Goal: Transaction & Acquisition: Book appointment/travel/reservation

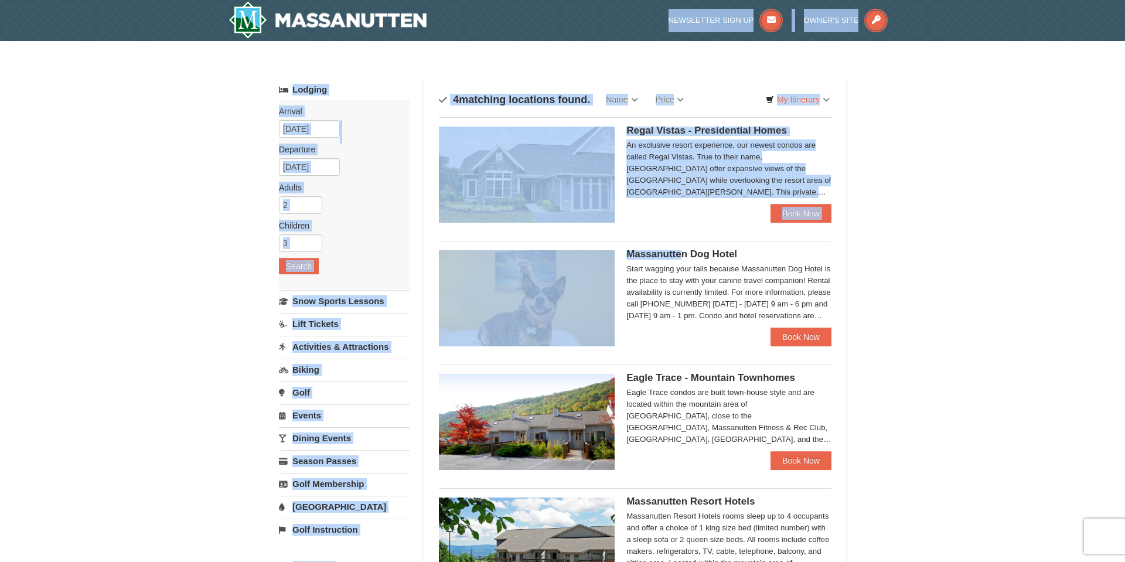
drag, startPoint x: 679, startPoint y: 252, endPoint x: 624, endPoint y: -62, distance: 318.6
click at [624, 0] on html "Browser Not Supported We notice you are using a browser which will not provide …" at bounding box center [562, 500] width 1125 height 1001
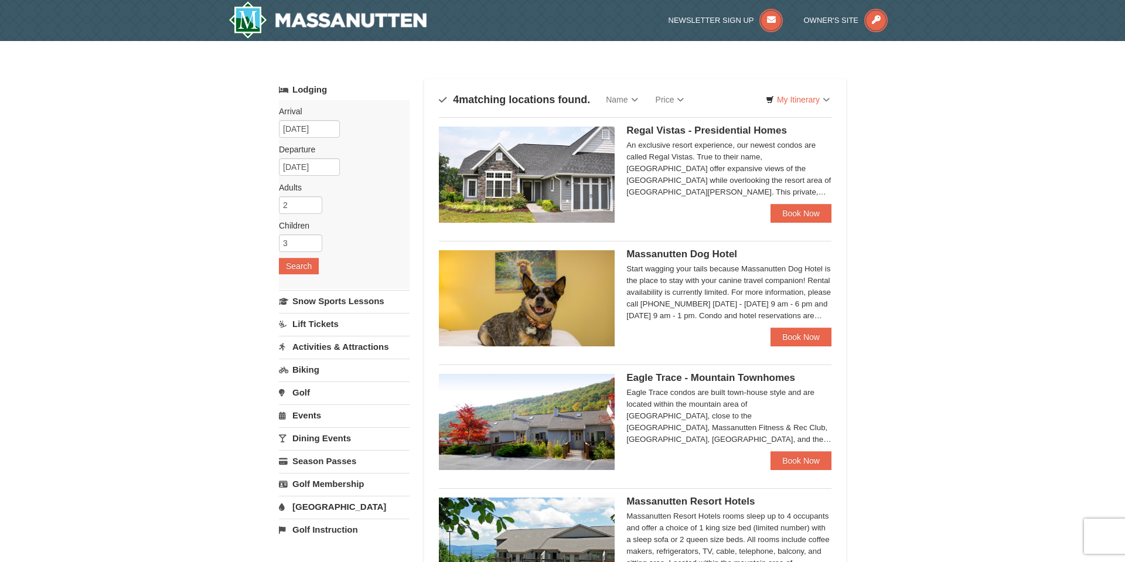
click at [987, 247] on div "× Categories Map List Filter My Itinerary Questions? 1-540-289-9441 Lodging Arr…" at bounding box center [562, 374] width 1125 height 667
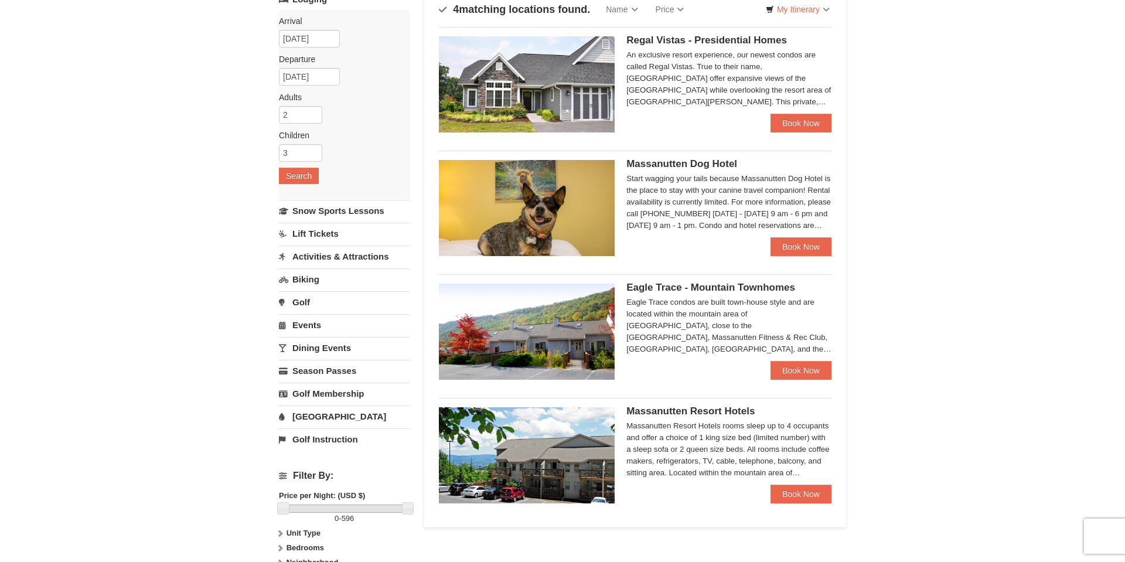
scroll to position [91, 0]
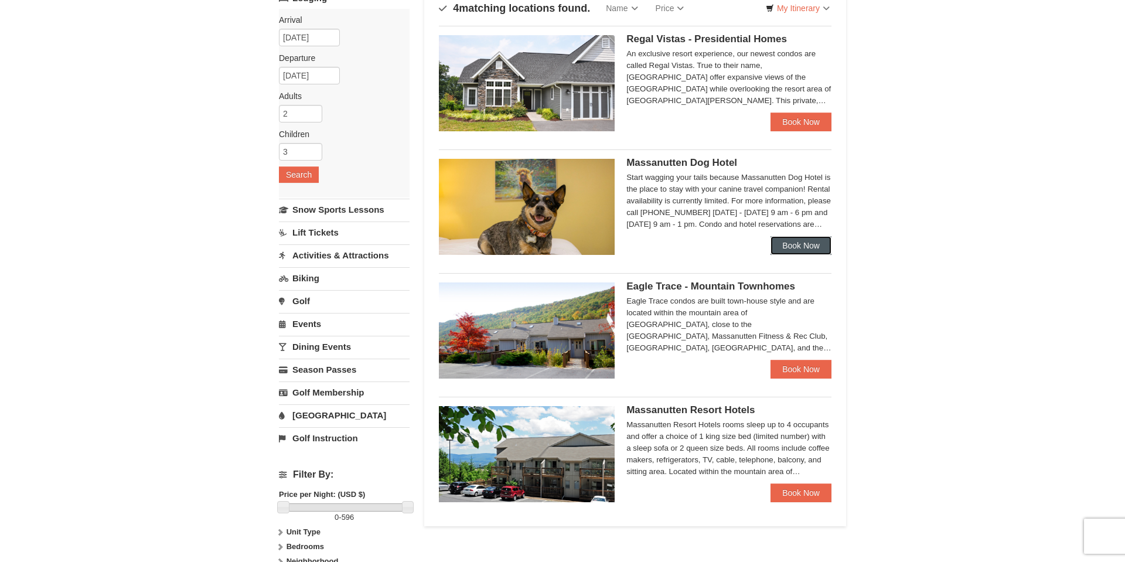
click at [797, 248] on link "Book Now" at bounding box center [800, 245] width 61 height 19
click at [728, 293] on div "Eagle Trace - Mountain Townhomes Eagle Trace condos are built town-house style …" at bounding box center [728, 320] width 205 height 77
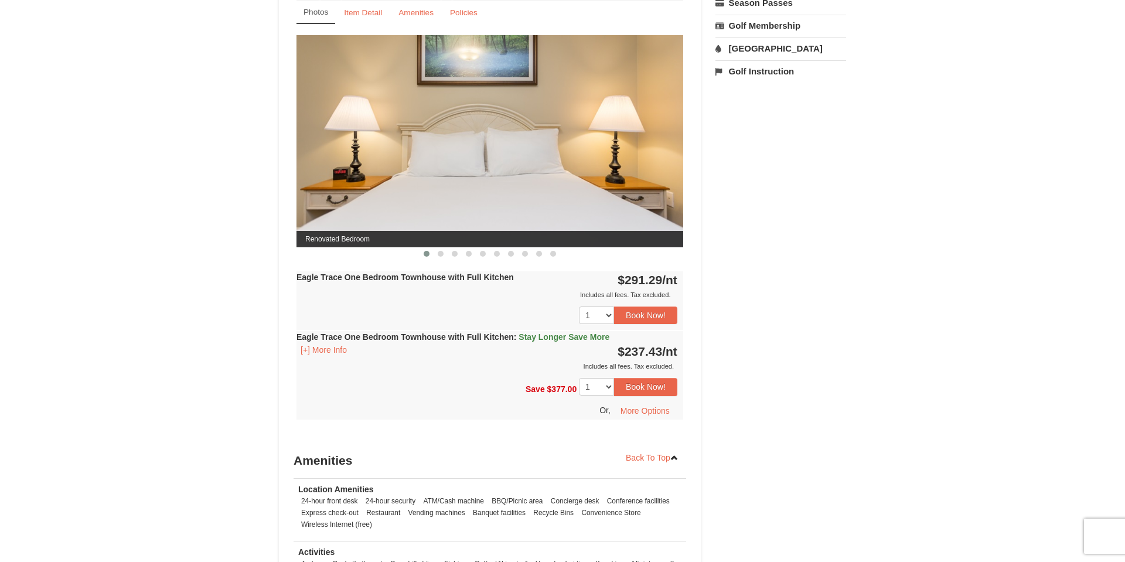
scroll to position [482, 0]
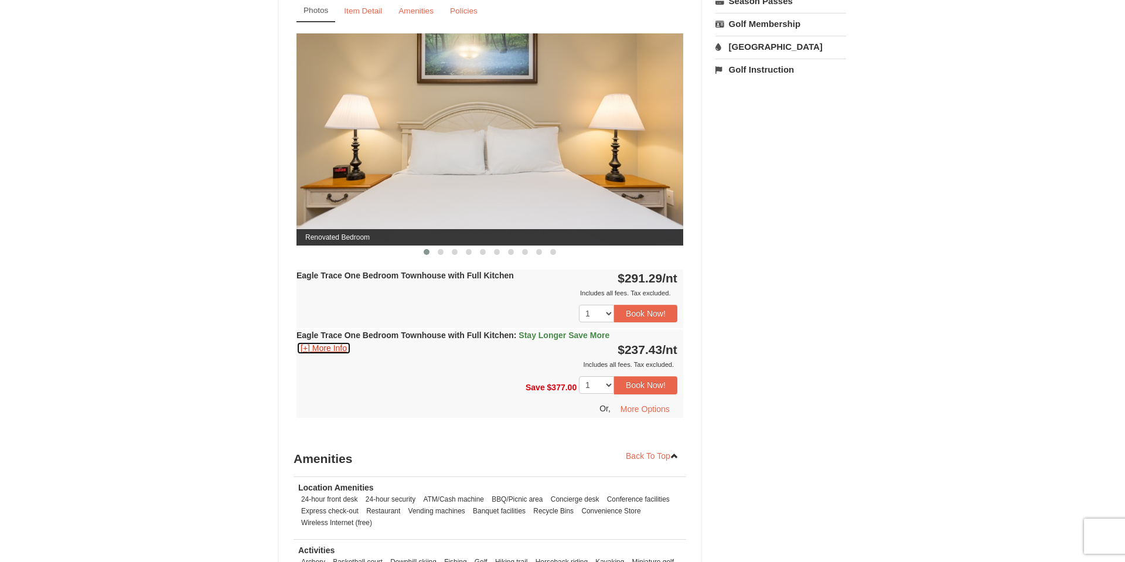
click at [305, 349] on button "[+] More Info" at bounding box center [323, 347] width 54 height 13
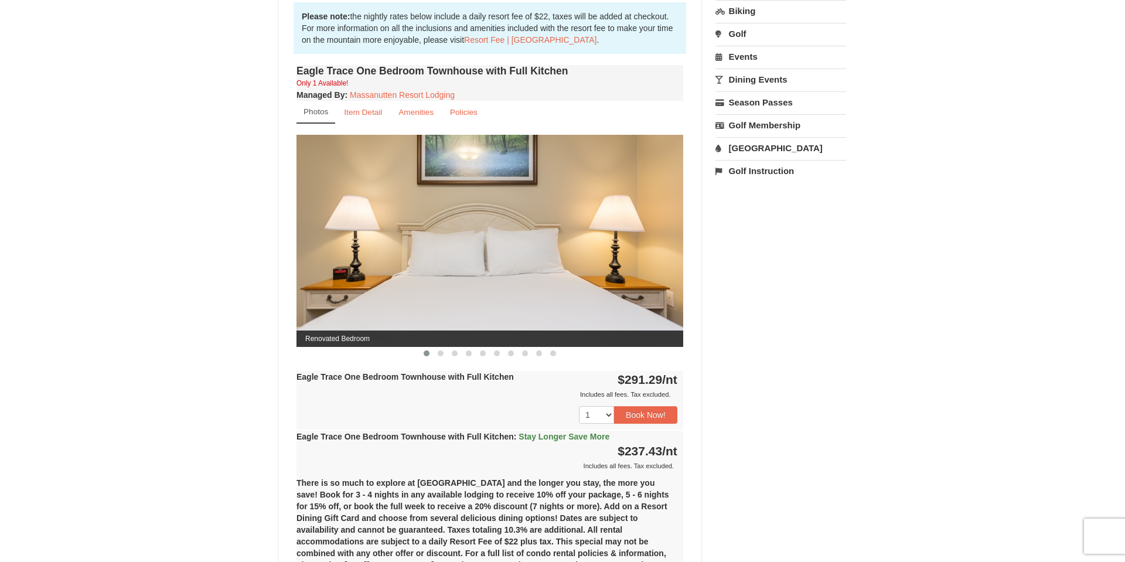
scroll to position [428, 0]
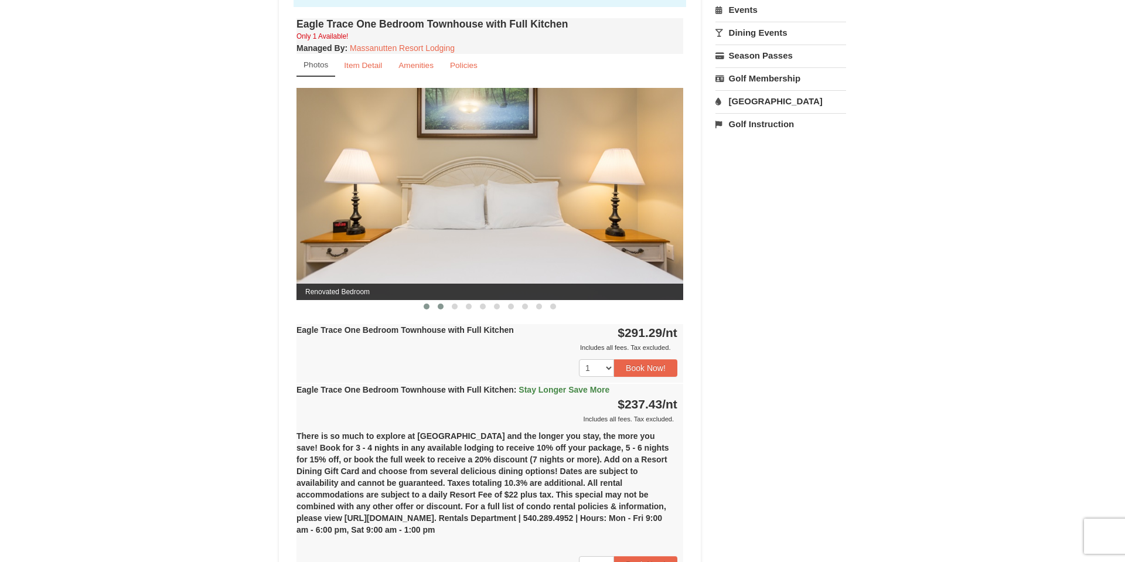
click at [439, 307] on span at bounding box center [441, 306] width 6 height 6
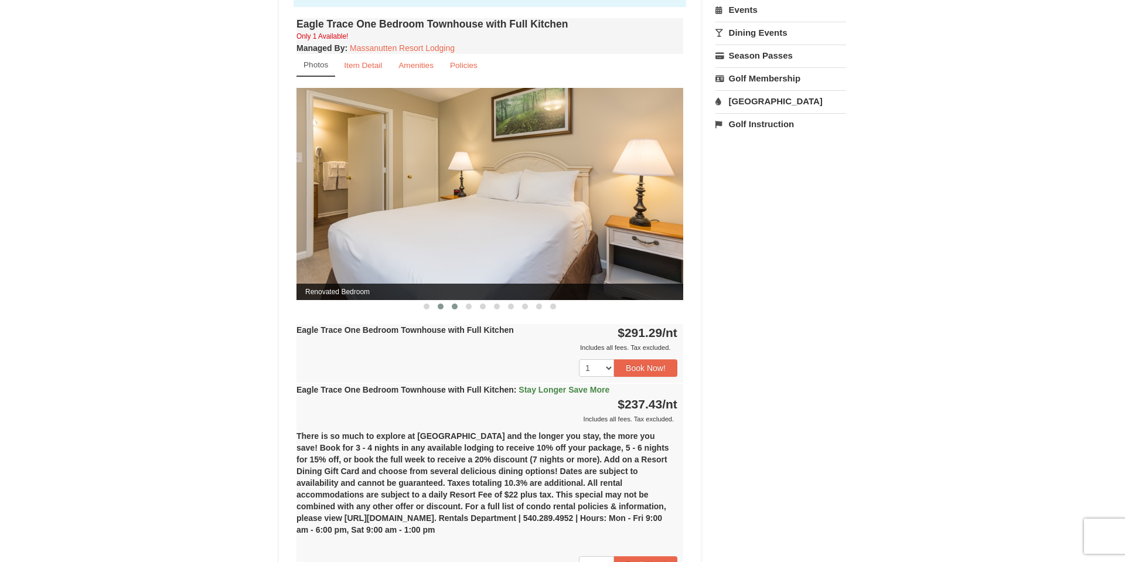
click at [455, 308] on span at bounding box center [455, 306] width 6 height 6
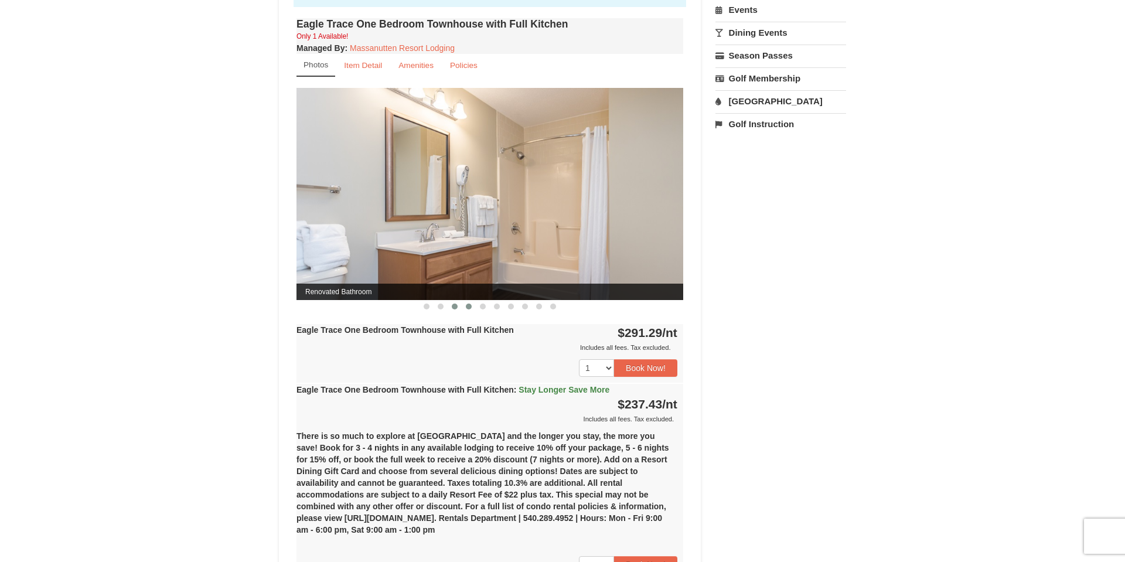
click at [469, 309] on span at bounding box center [469, 306] width 6 height 6
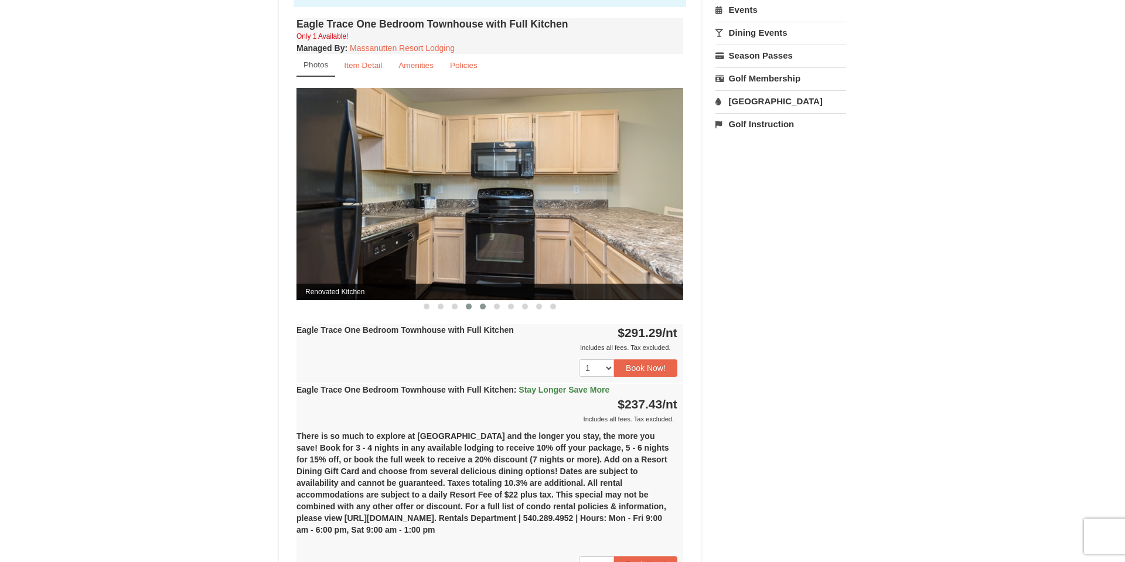
click at [481, 306] on span at bounding box center [483, 306] width 6 height 6
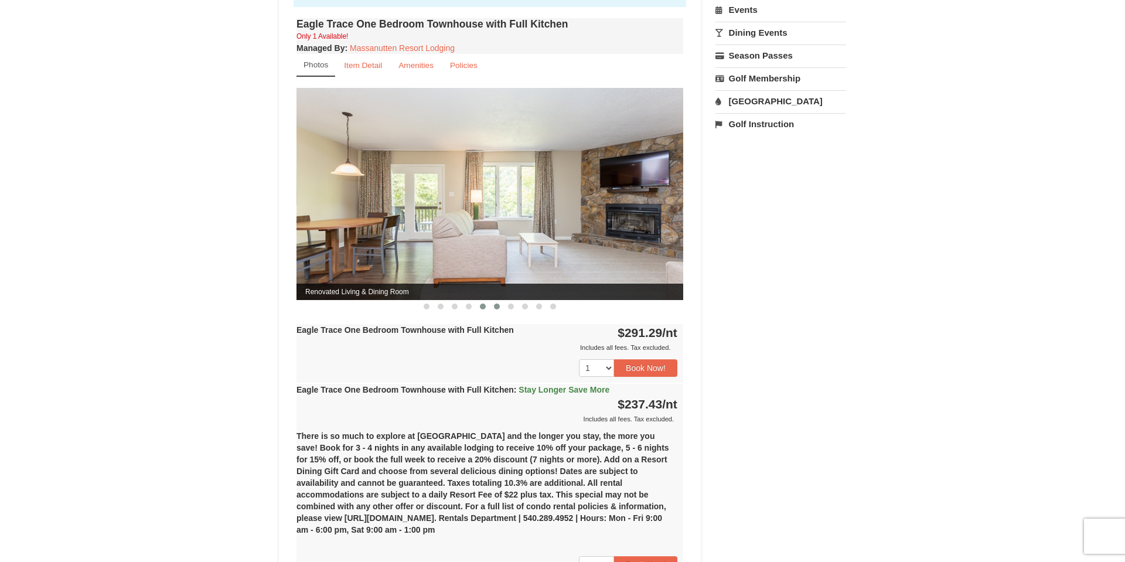
click at [497, 308] on span at bounding box center [497, 306] width 6 height 6
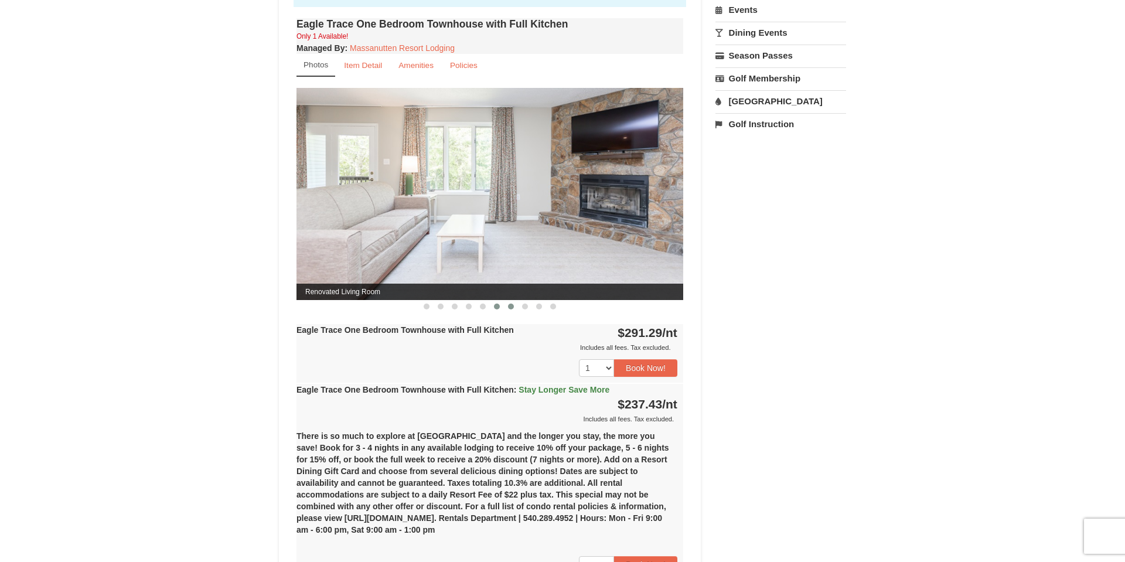
click at [511, 308] on span at bounding box center [511, 306] width 6 height 6
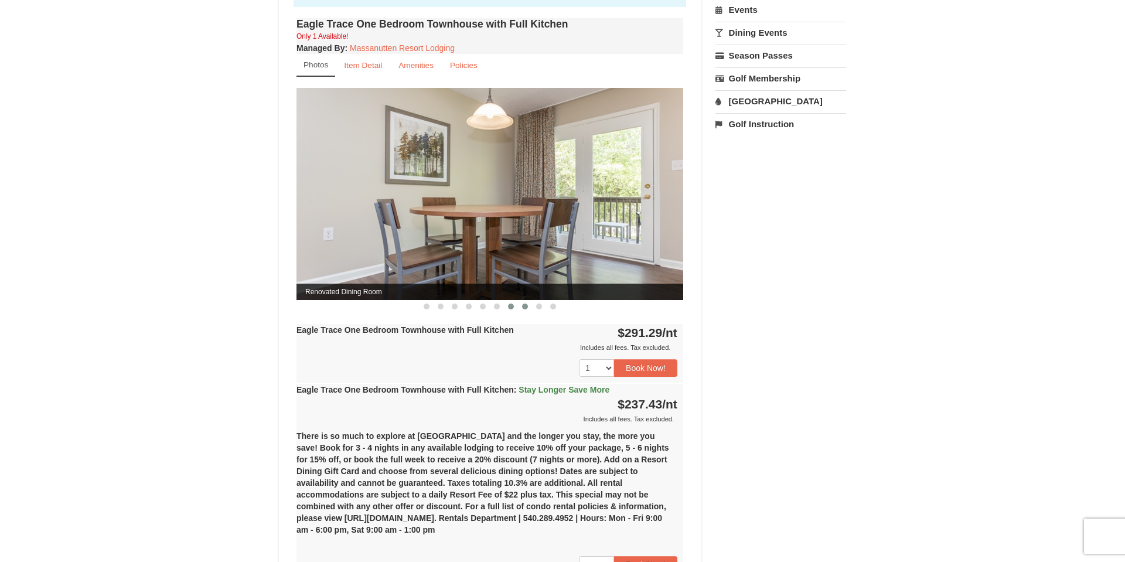
click at [525, 306] on span at bounding box center [525, 306] width 6 height 6
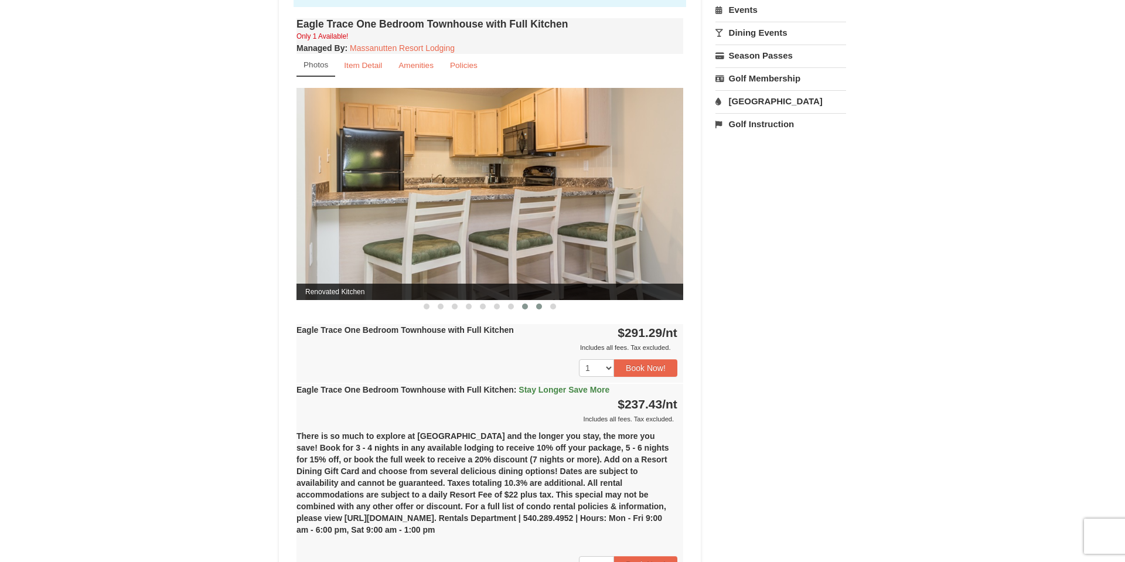
click at [537, 308] on span at bounding box center [539, 306] width 6 height 6
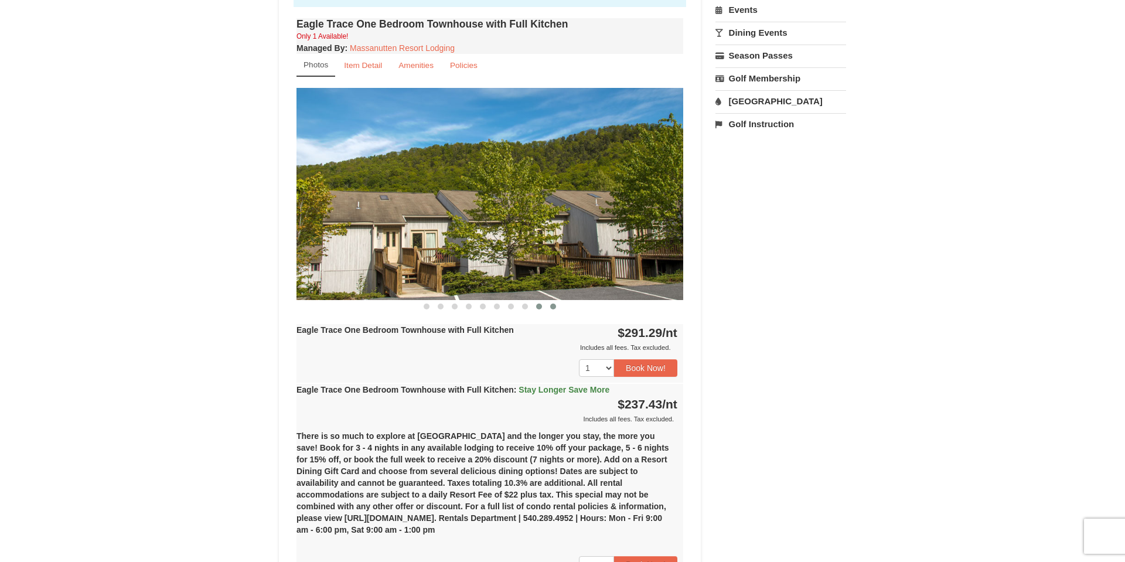
click at [554, 308] on span at bounding box center [553, 306] width 6 height 6
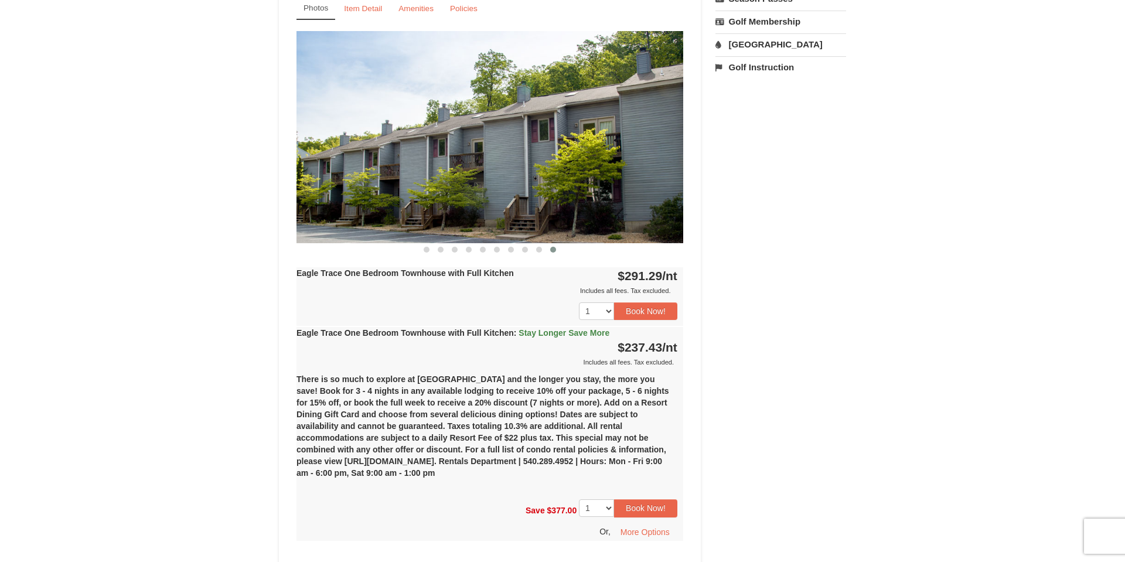
scroll to position [493, 0]
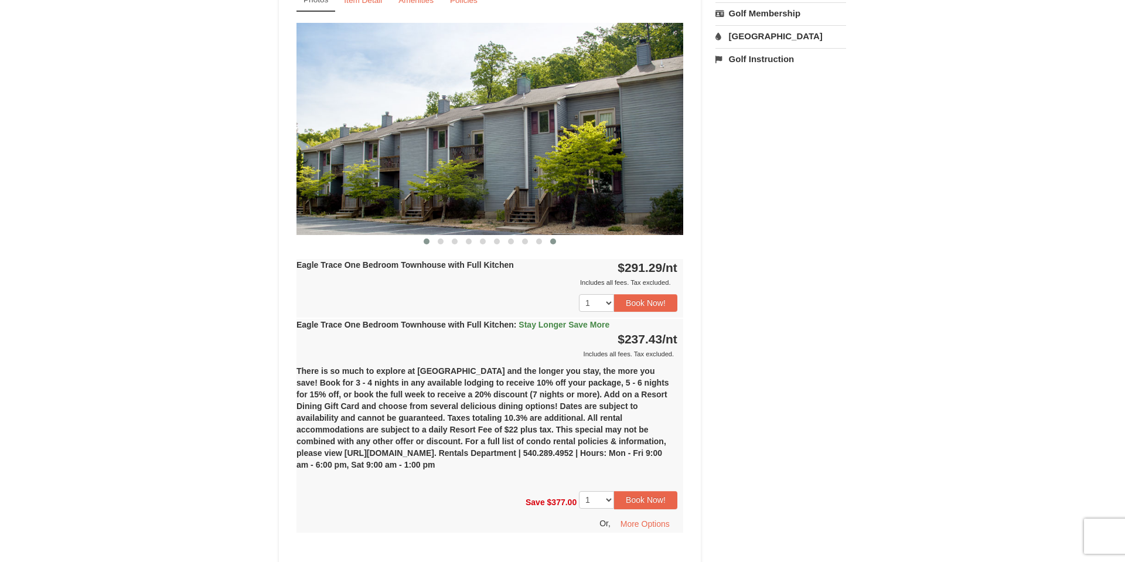
click at [426, 240] on span at bounding box center [426, 241] width 6 height 6
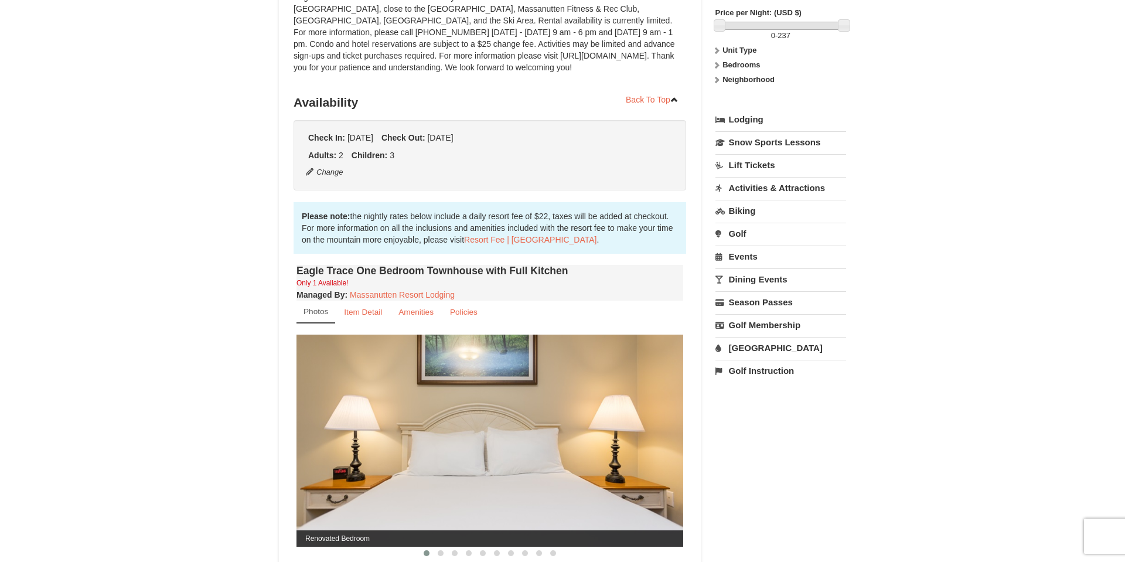
scroll to position [180, 0]
click at [367, 311] on small "Item Detail" at bounding box center [363, 312] width 38 height 9
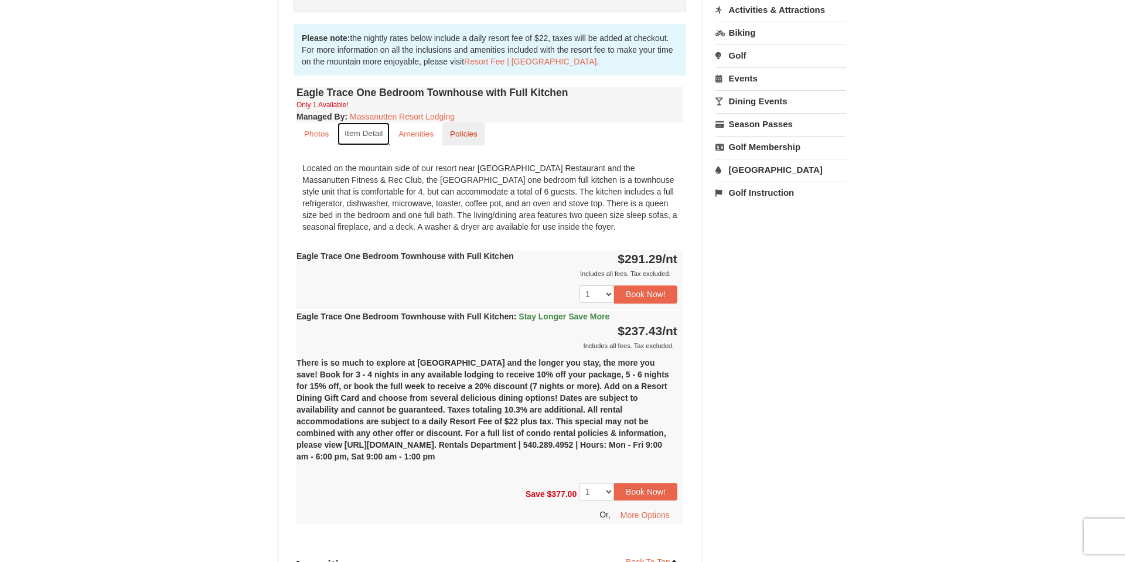
scroll to position [0, 0]
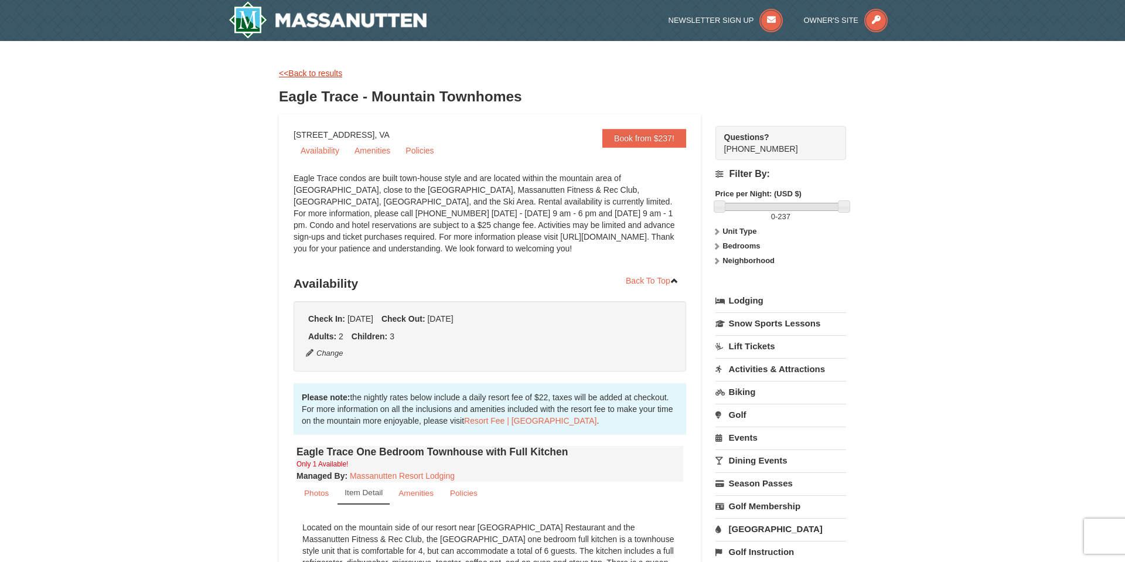
click at [306, 72] on link "<<Back to results" at bounding box center [310, 73] width 63 height 9
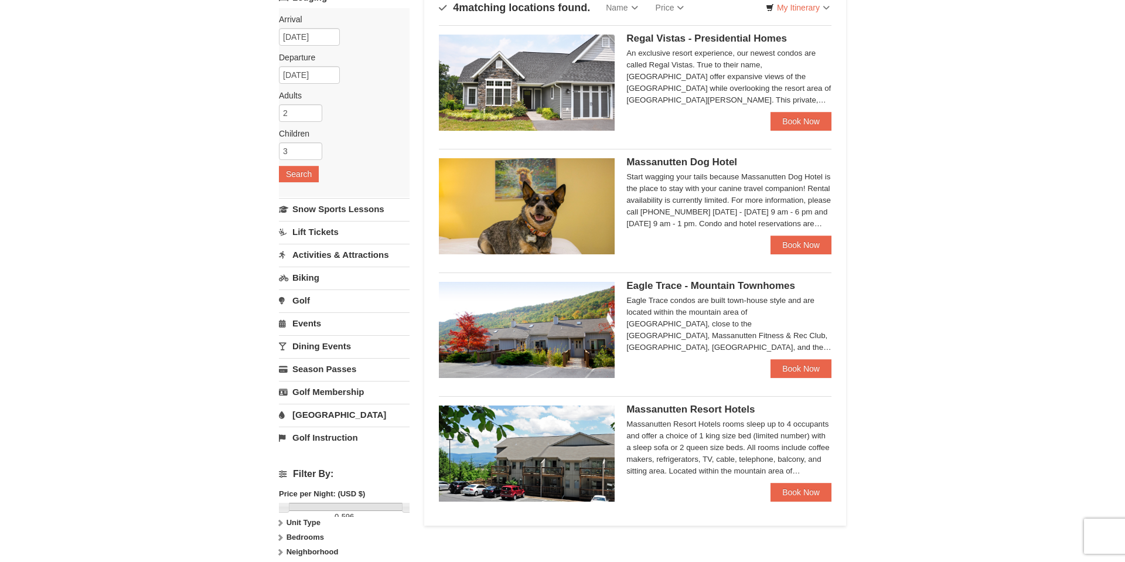
scroll to position [91, 0]
click at [795, 126] on link "Book Now" at bounding box center [800, 121] width 61 height 19
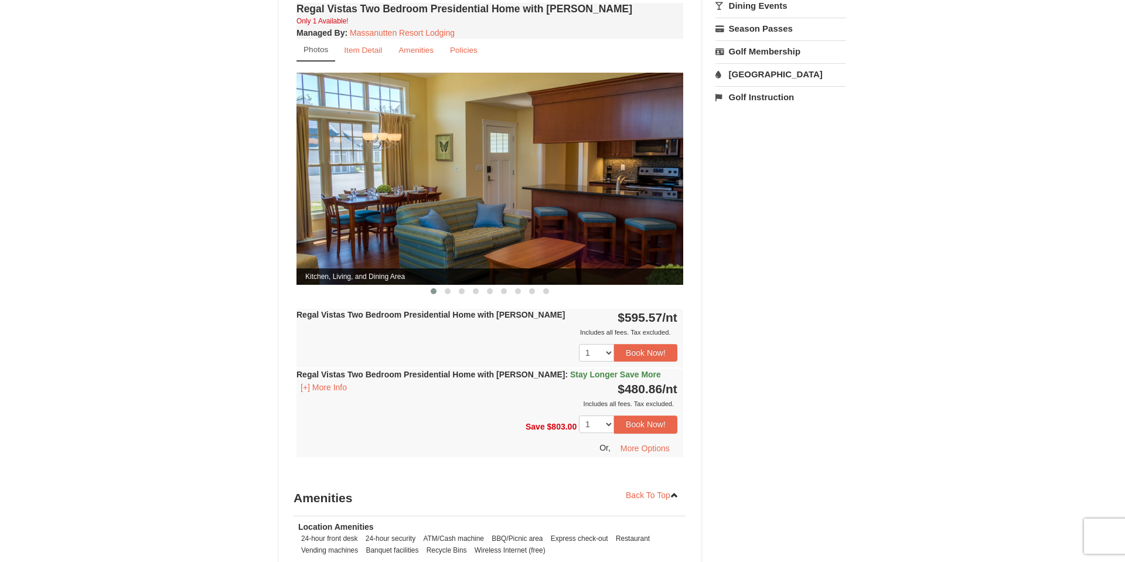
scroll to position [456, 0]
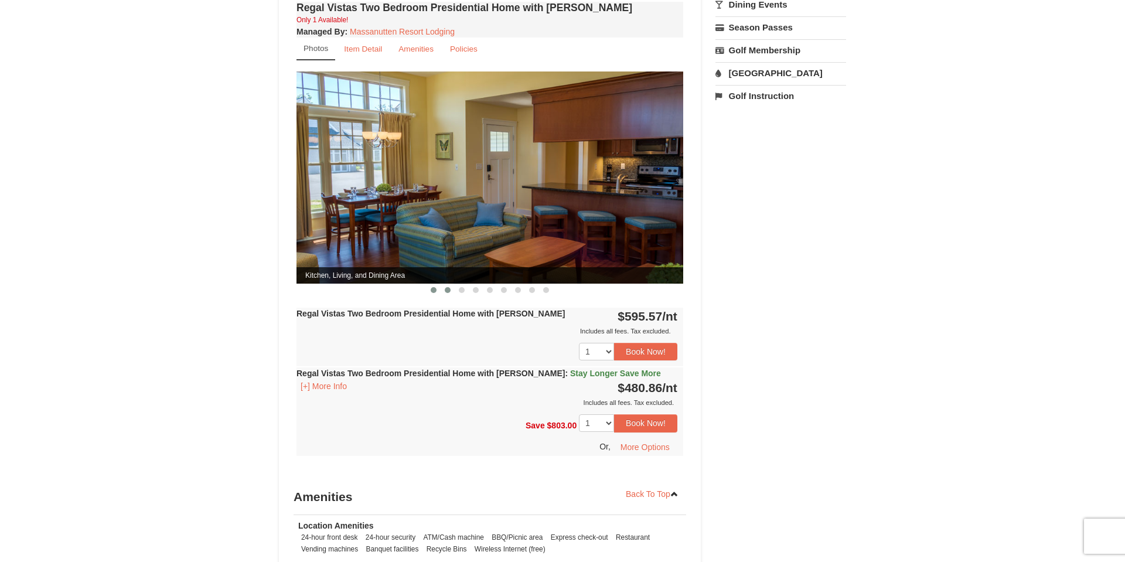
click at [447, 287] on span at bounding box center [448, 290] width 6 height 6
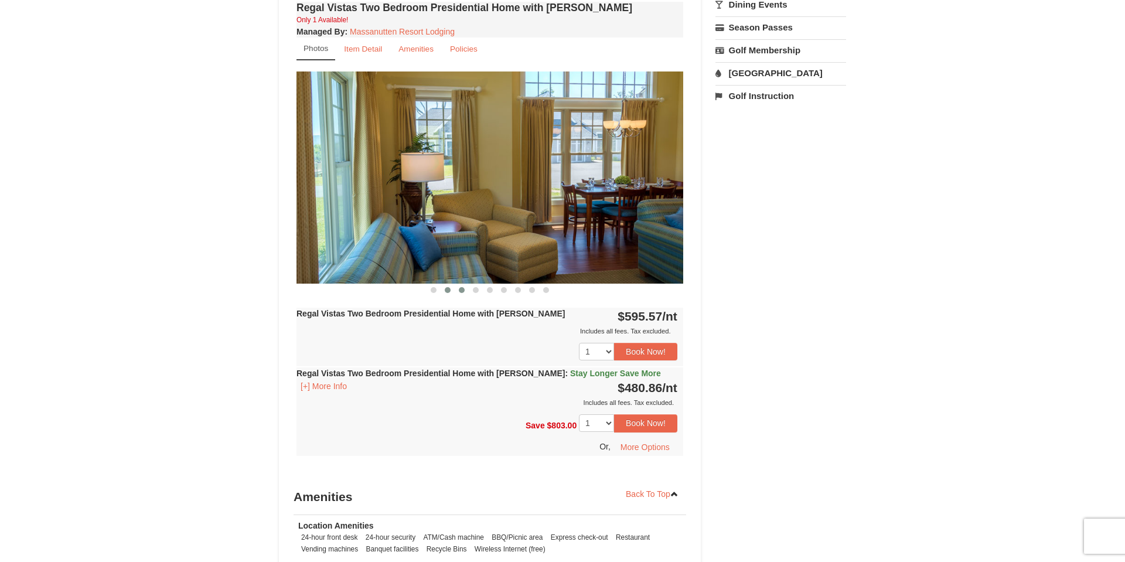
click at [459, 284] on button at bounding box center [462, 290] width 14 height 12
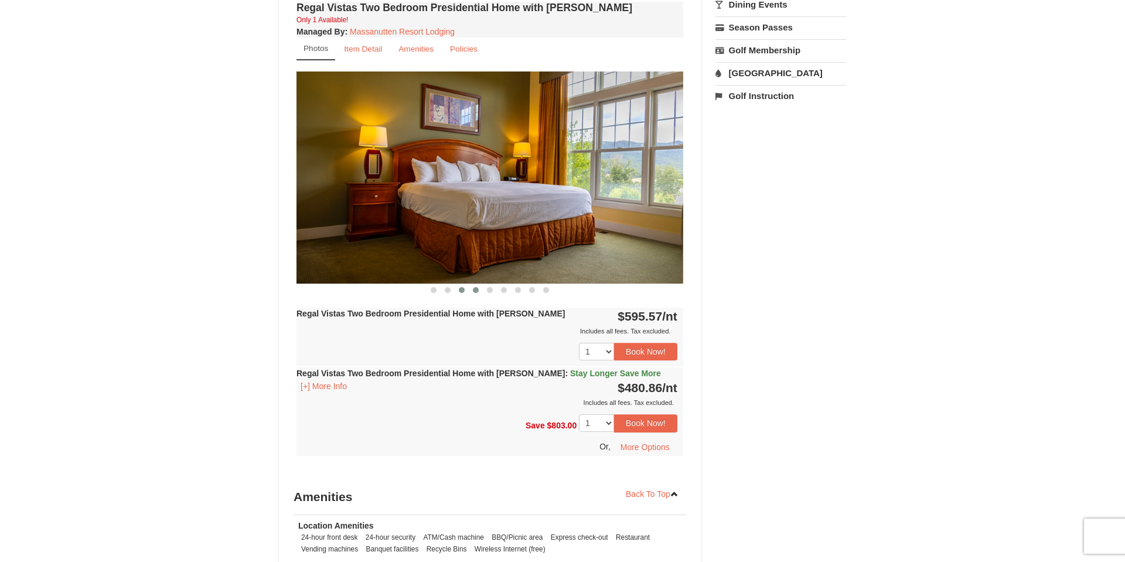
click at [478, 284] on button at bounding box center [476, 290] width 14 height 12
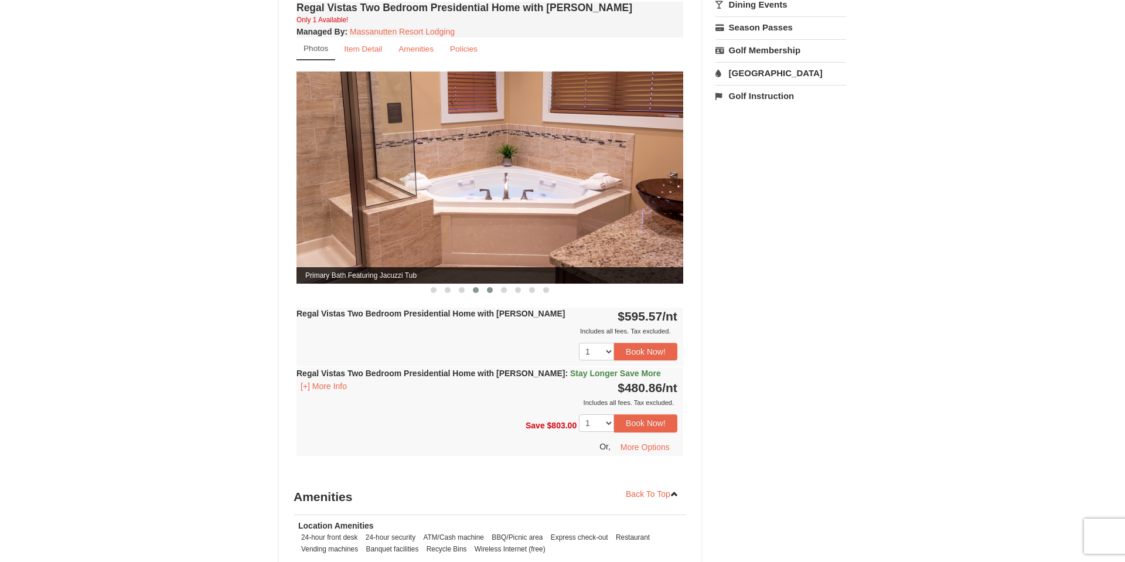
click at [492, 287] on span at bounding box center [490, 290] width 6 height 6
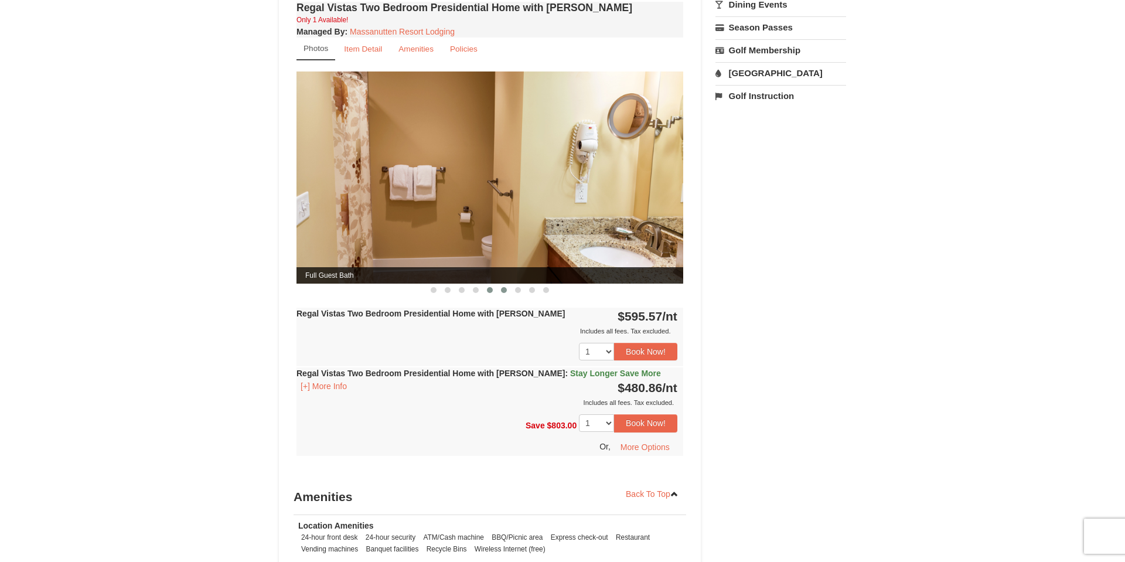
click at [503, 287] on span at bounding box center [504, 290] width 6 height 6
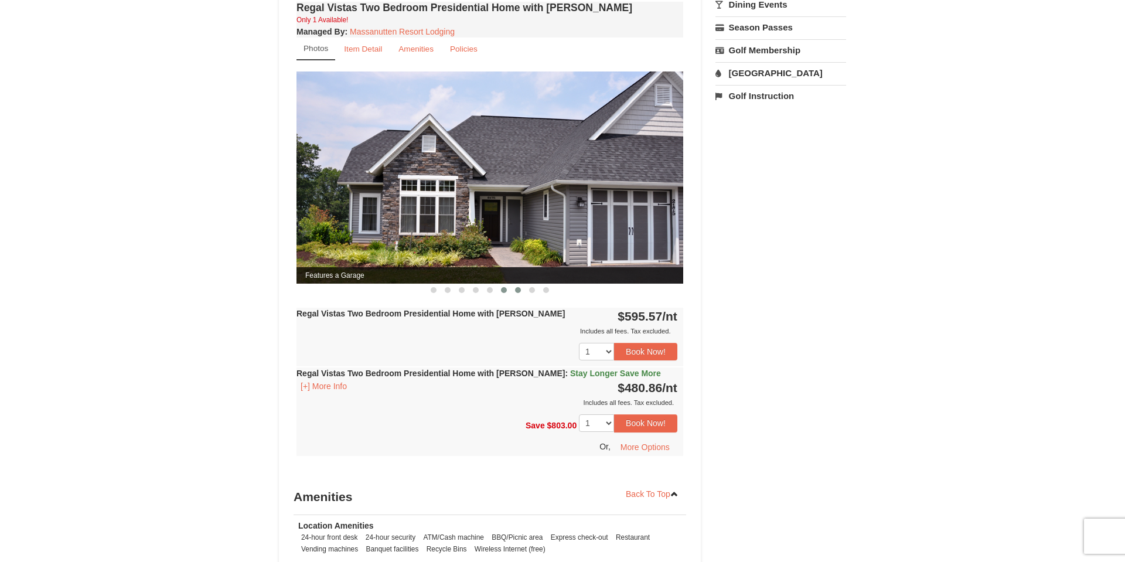
click at [517, 287] on span at bounding box center [518, 290] width 6 height 6
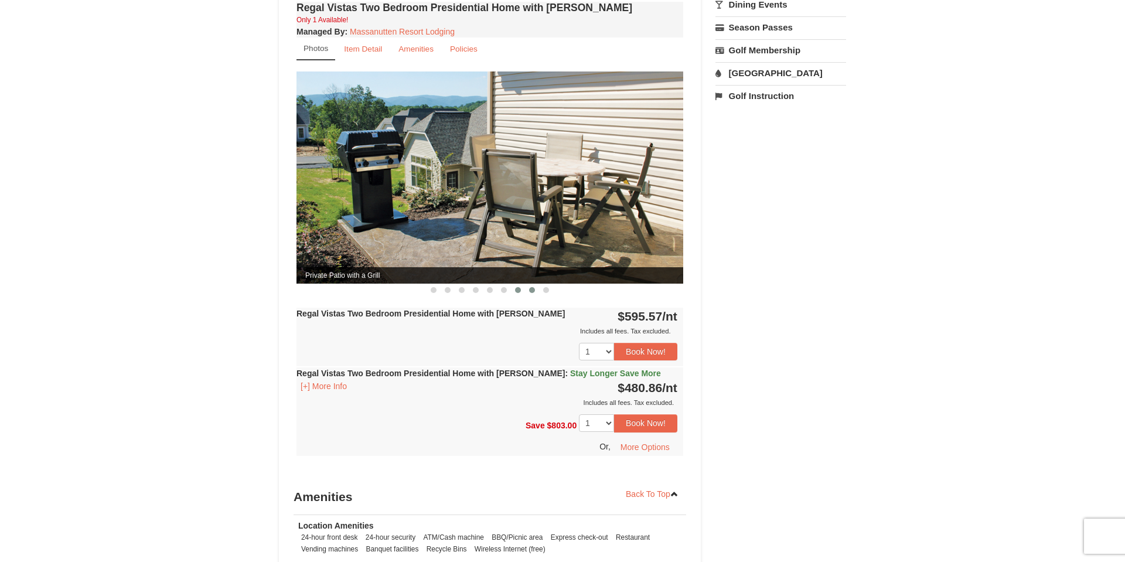
click at [531, 287] on span at bounding box center [532, 290] width 6 height 6
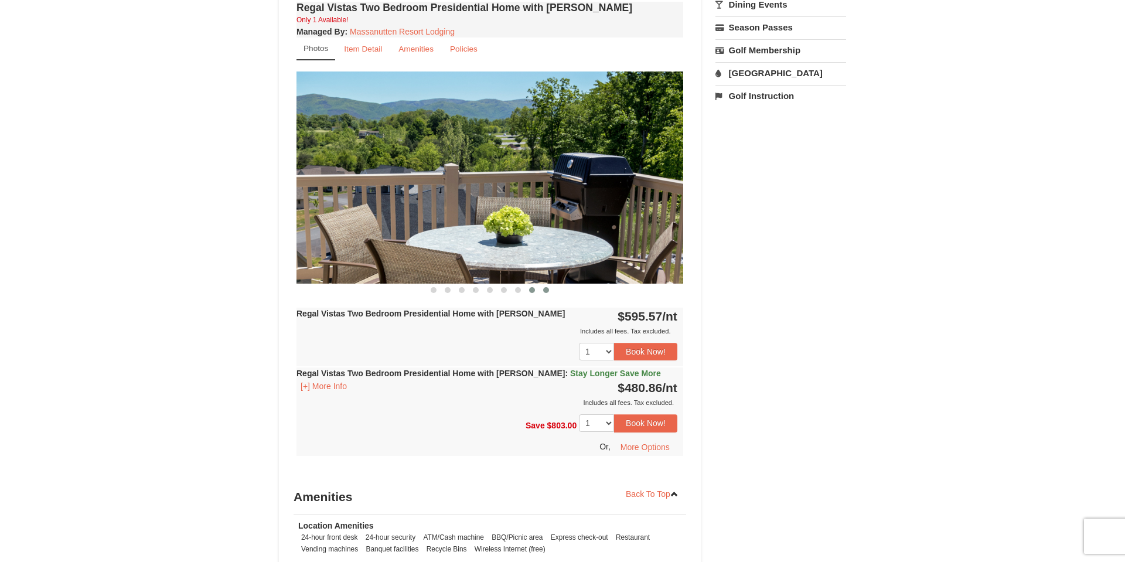
click at [547, 287] on span at bounding box center [546, 290] width 6 height 6
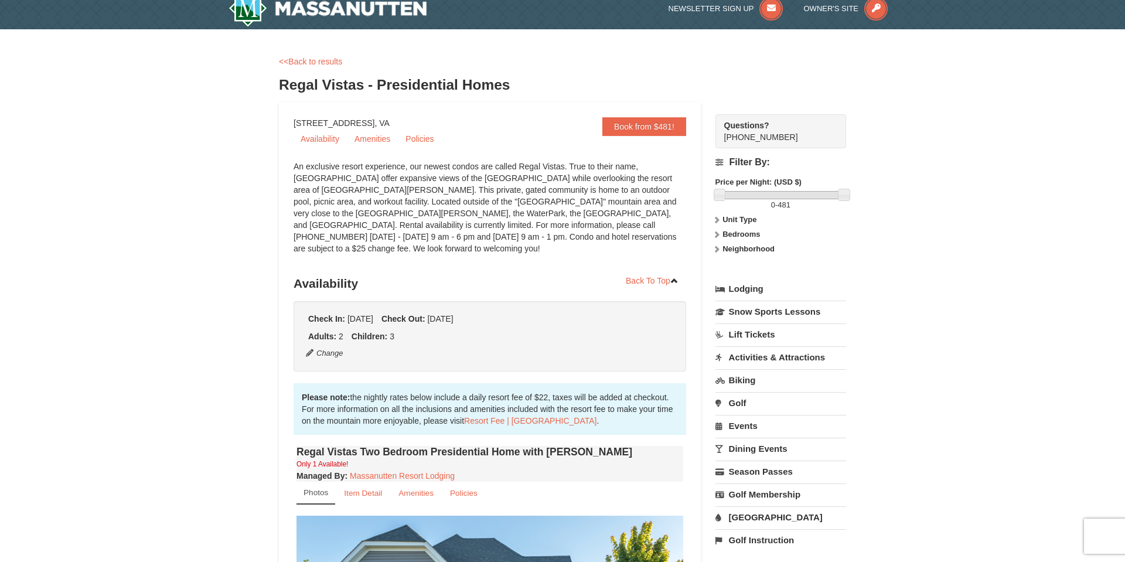
scroll to position [11, 0]
